Goal: Check status: Check status

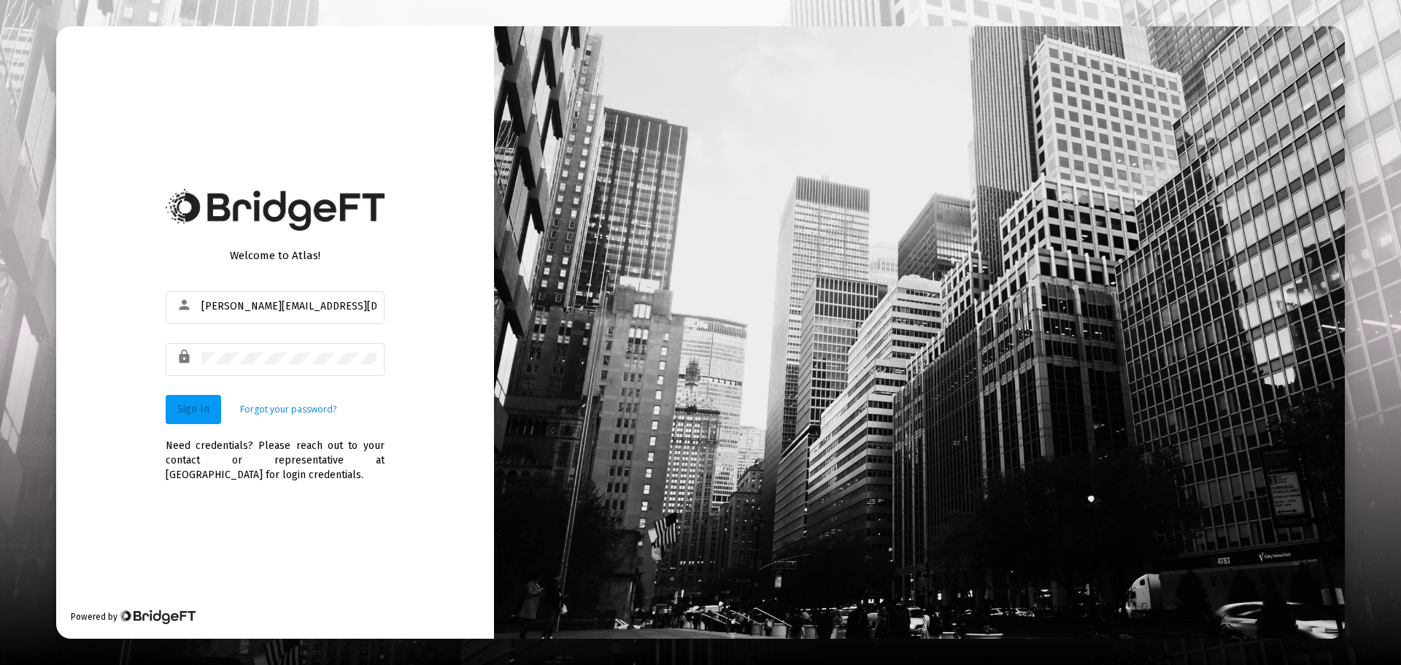
click at [185, 414] on span "Sign In" at bounding box center [193, 409] width 32 height 12
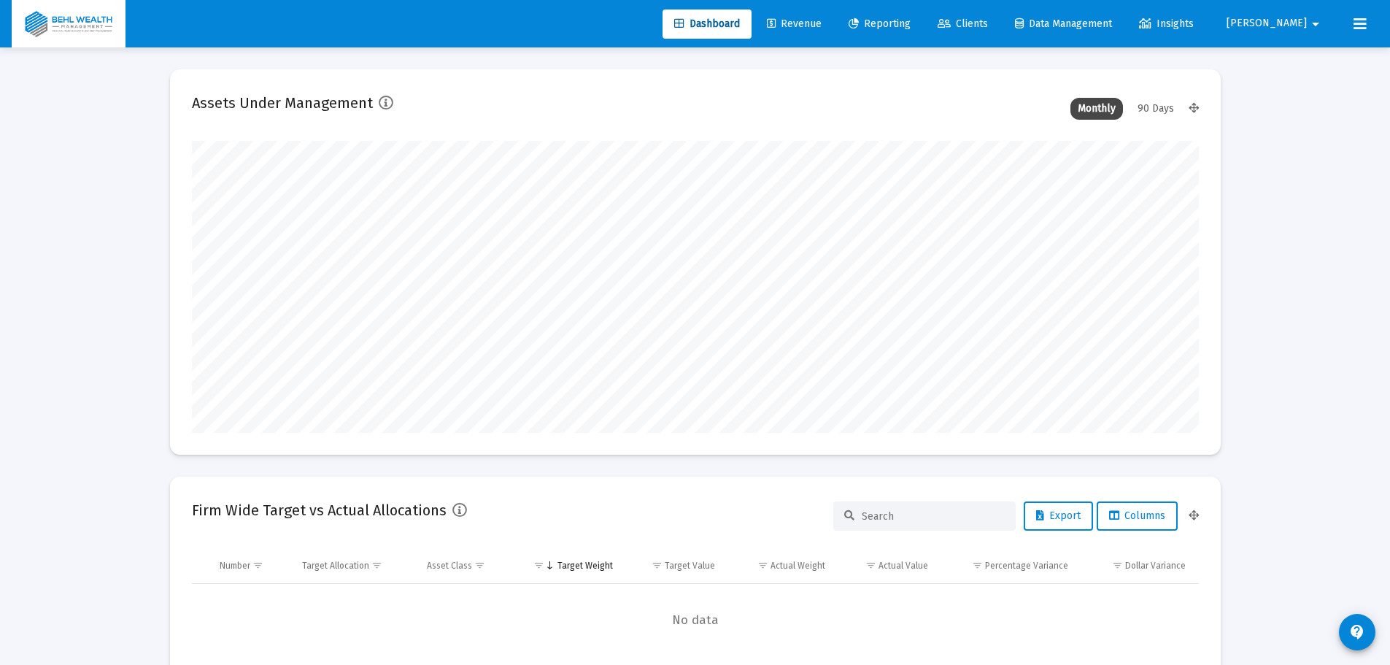
scroll to position [292, 542]
type input "[DATE]"
type input "[PERSON_NAME][EMAIL_ADDRESS][DOMAIN_NAME]"
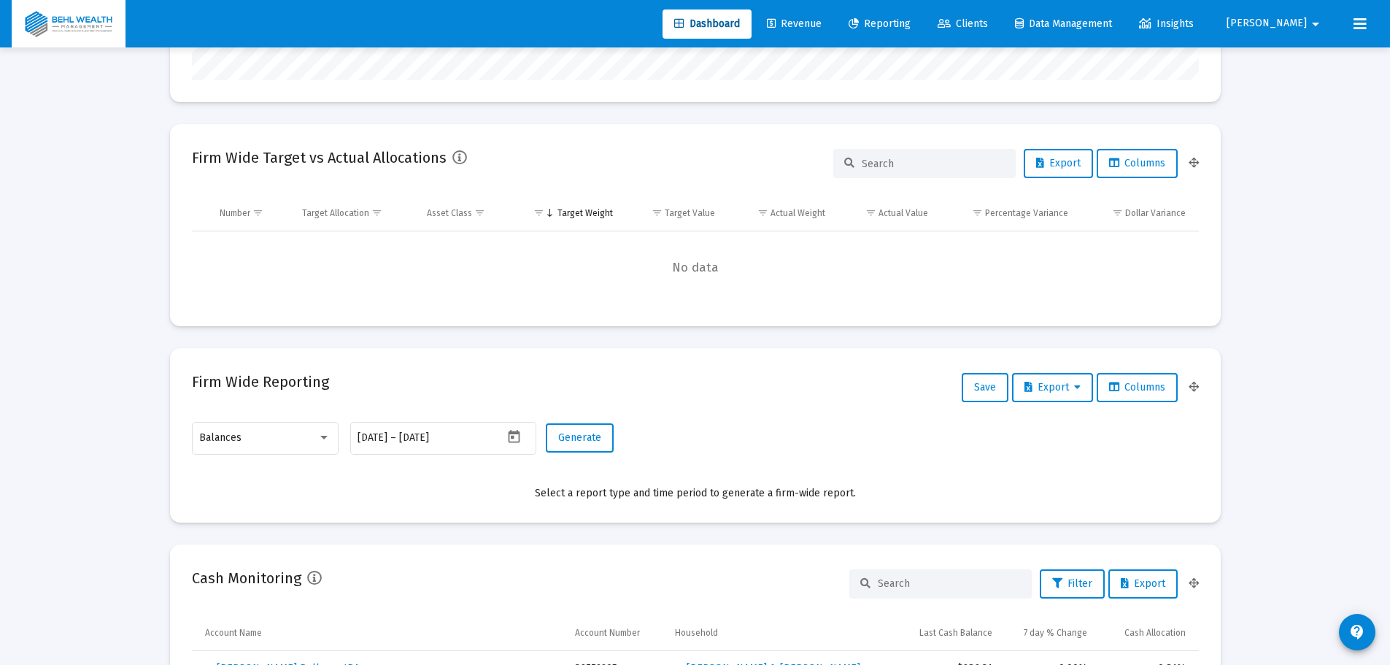
scroll to position [0, 0]
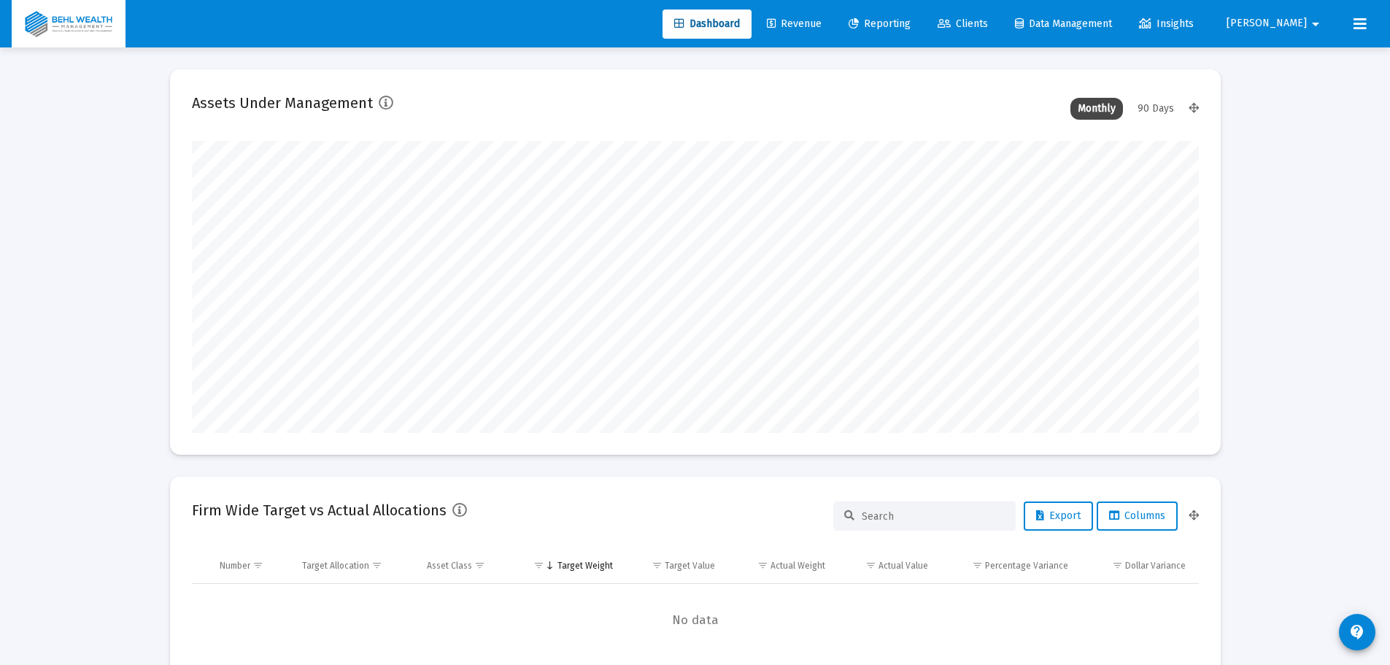
click at [821, 19] on span "Revenue" at bounding box center [794, 24] width 55 height 12
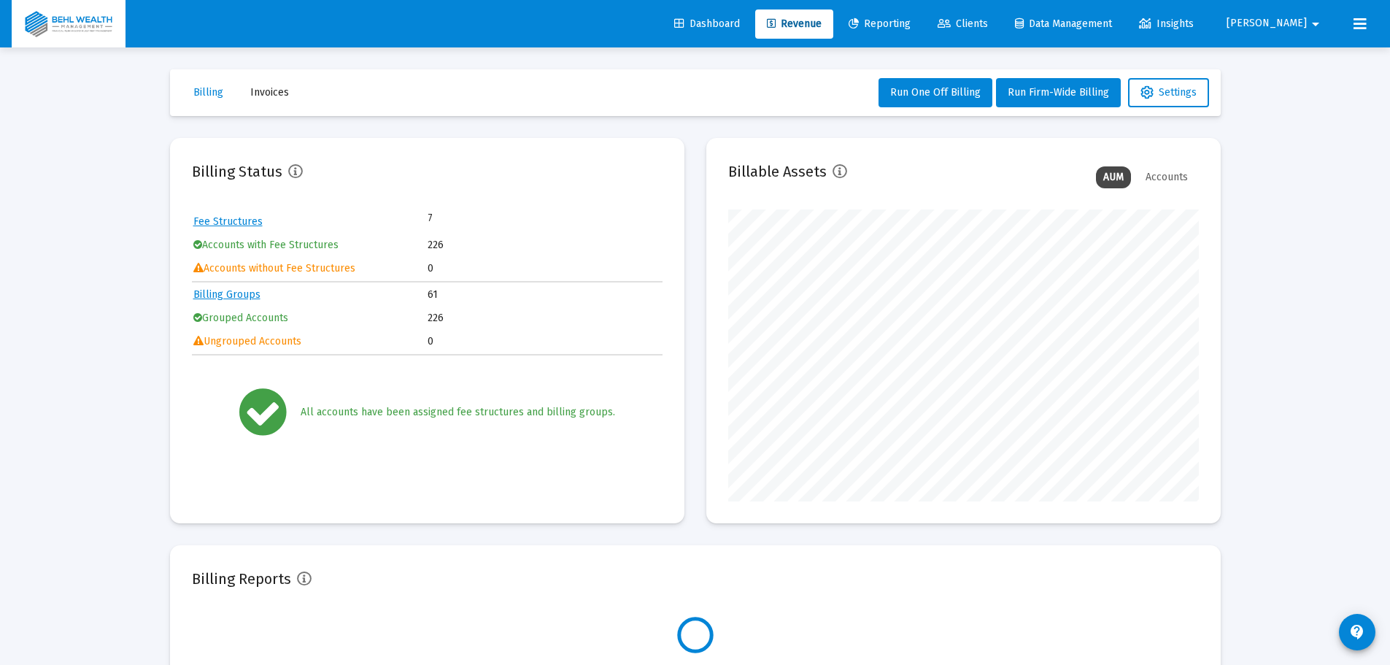
scroll to position [292, 470]
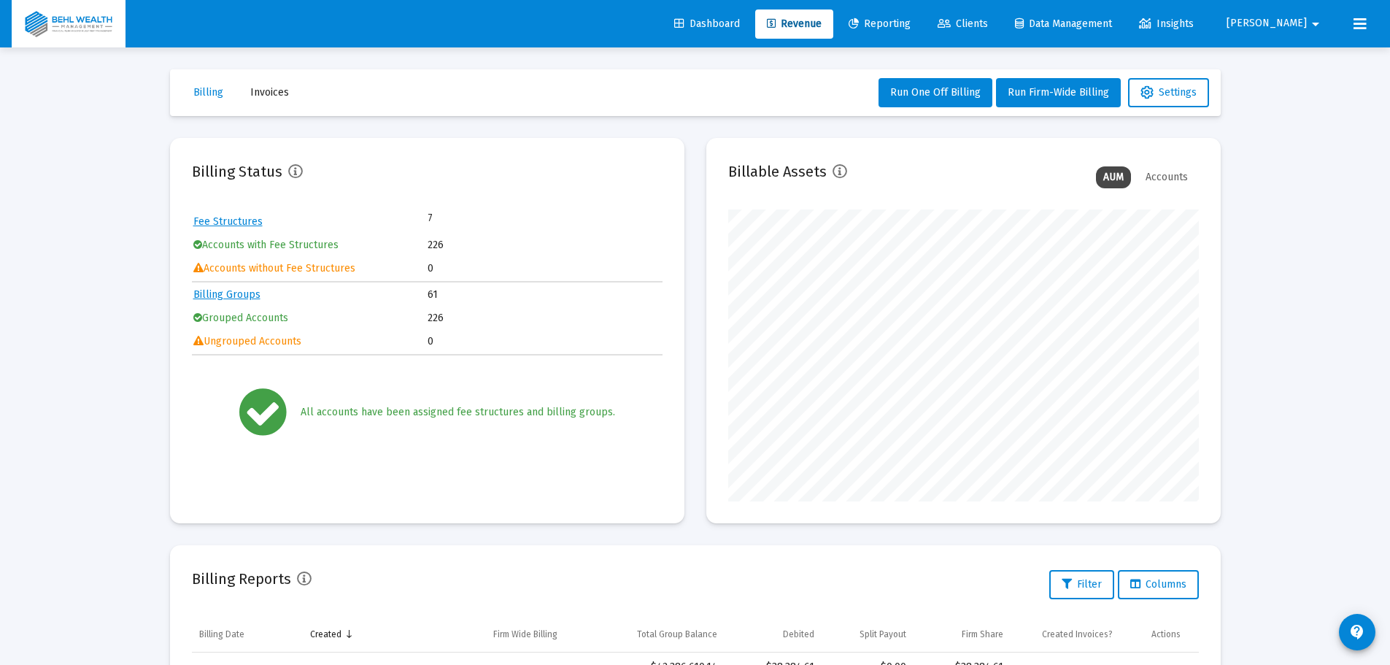
click at [910, 23] on span "Reporting" at bounding box center [879, 24] width 62 height 12
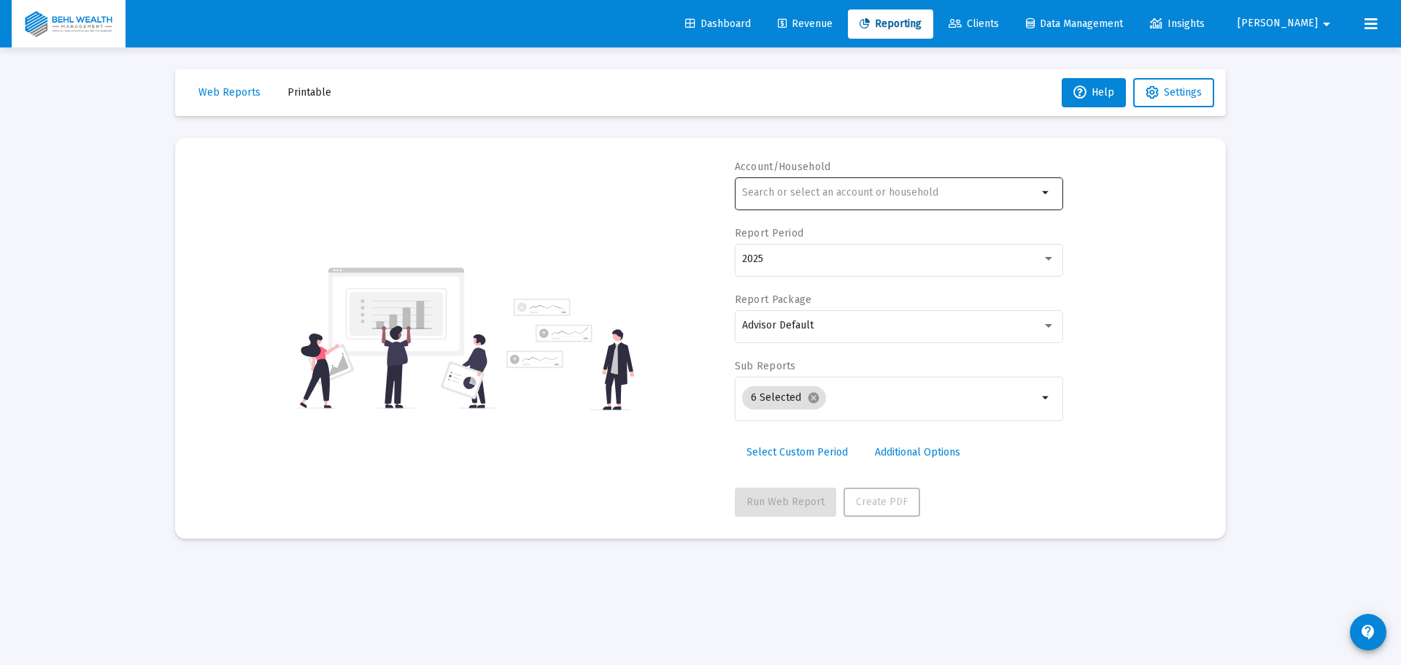
click at [791, 186] on div at bounding box center [889, 192] width 295 height 36
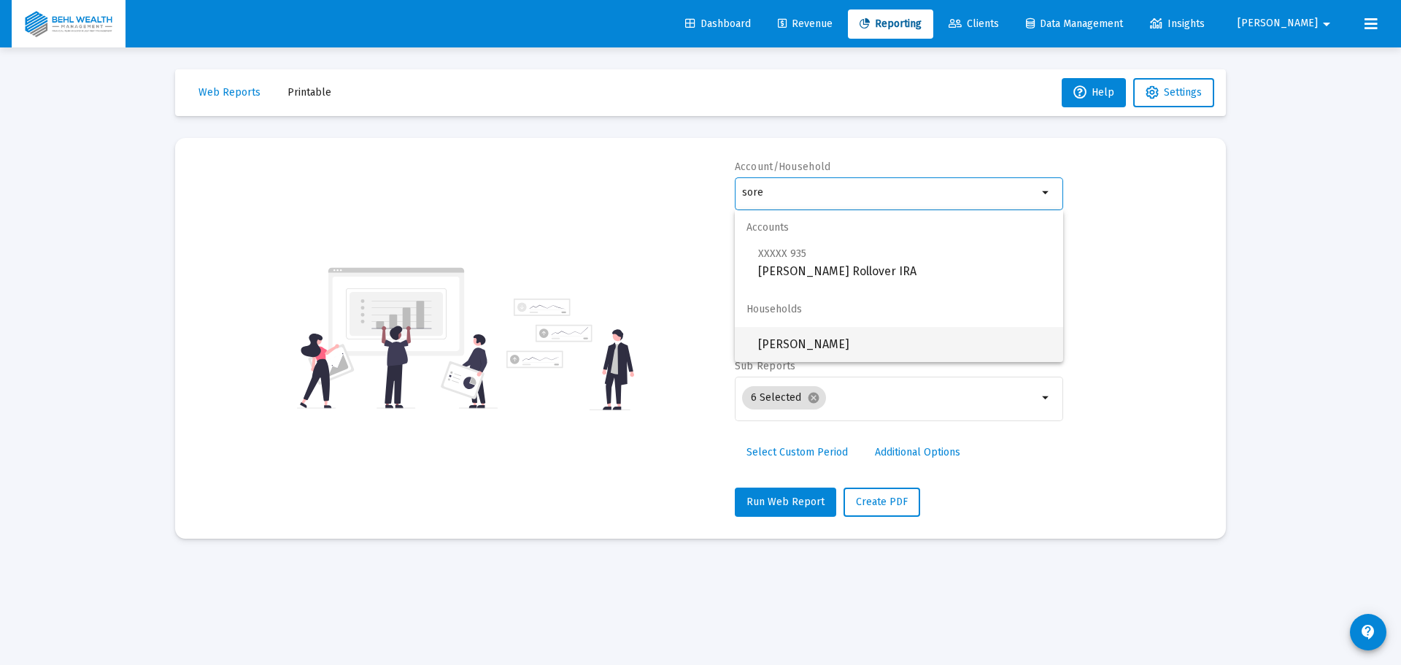
click at [834, 346] on span "[PERSON_NAME]" at bounding box center [904, 344] width 293 height 35
type input "[PERSON_NAME]"
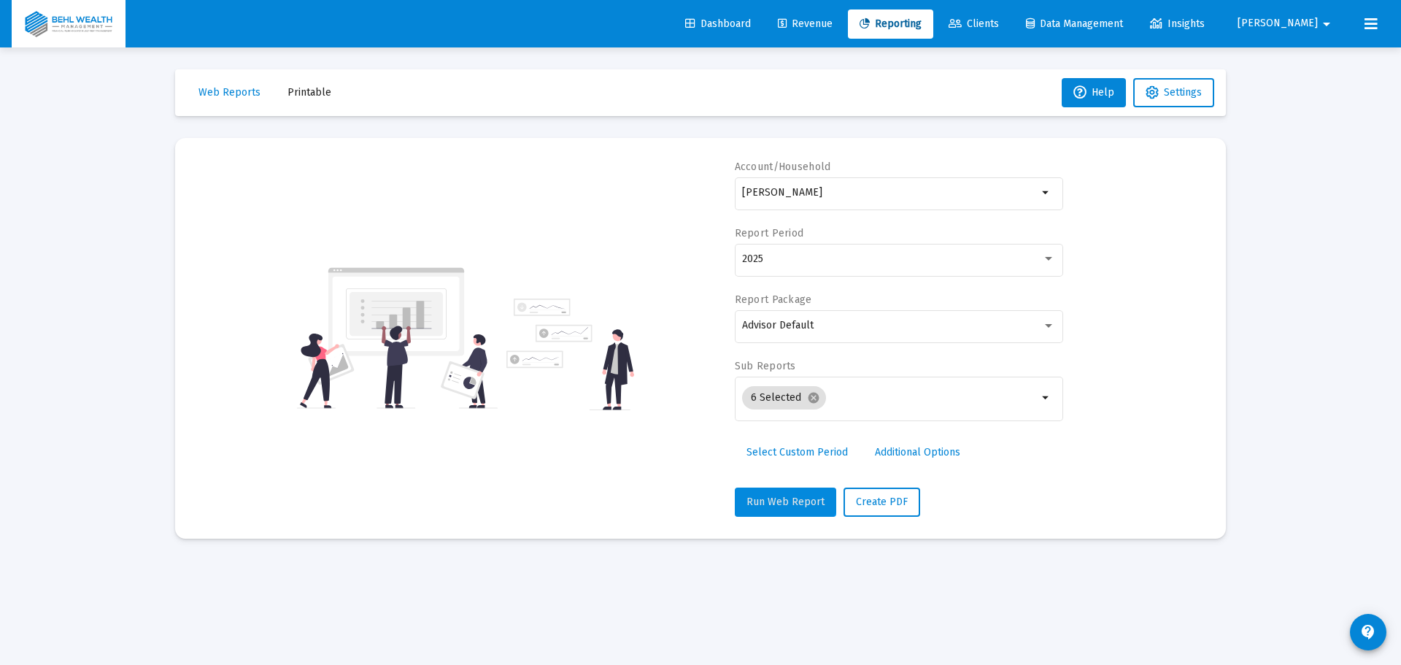
click at [784, 492] on button "Run Web Report" at bounding box center [785, 501] width 101 height 29
select select "View all"
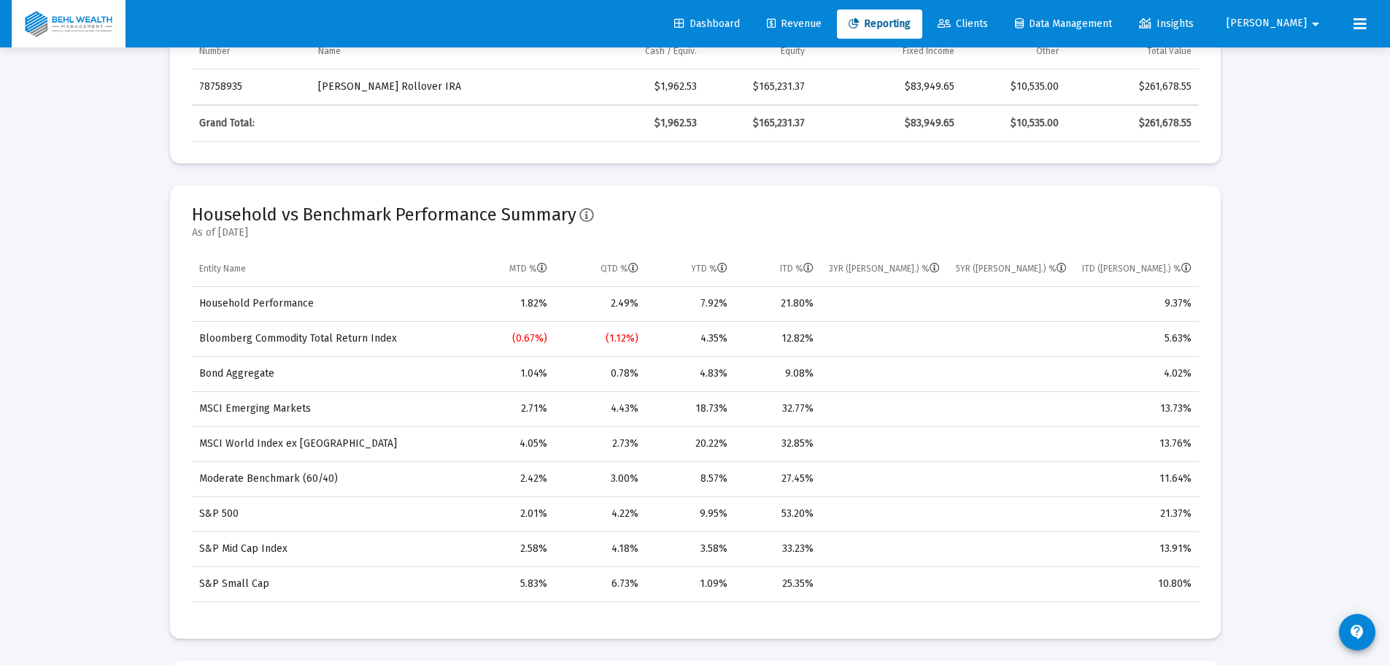
scroll to position [802, 0]
